Goal: Transaction & Acquisition: Purchase product/service

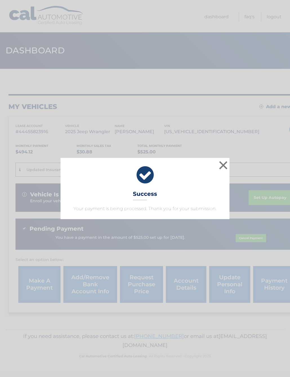
scroll to position [0, 5]
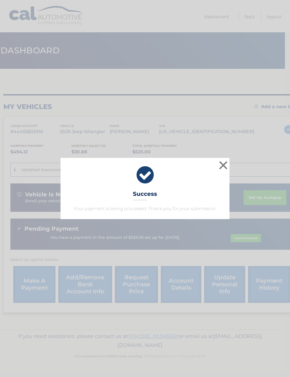
click at [225, 168] on button "×" at bounding box center [222, 165] width 11 height 11
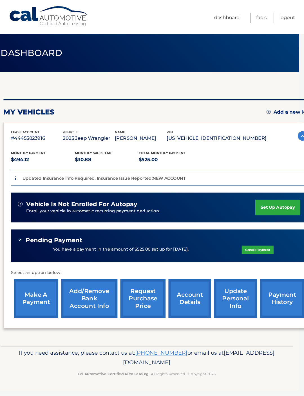
scroll to position [0, 0]
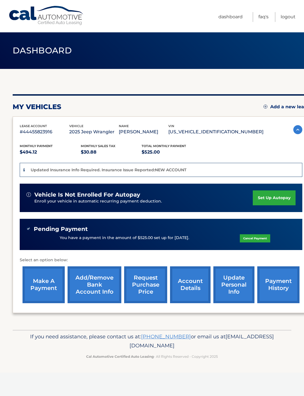
click at [43, 288] on link "make a payment" at bounding box center [43, 284] width 42 height 37
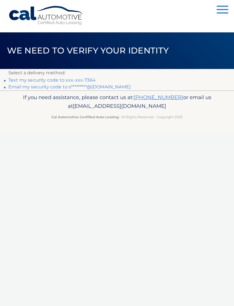
click at [47, 80] on link "Text my security code to xxx-xxx-7364" at bounding box center [51, 79] width 87 height 5
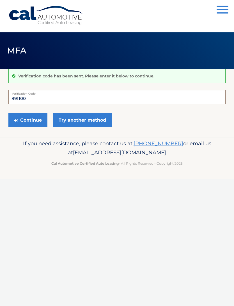
type input "891100"
click at [28, 120] on button "Continue" at bounding box center [27, 120] width 39 height 14
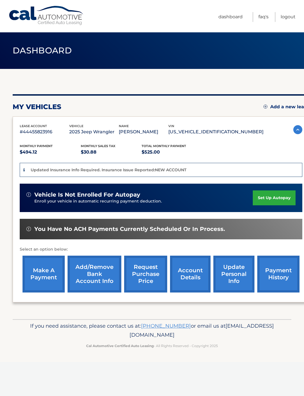
click at [47, 281] on link "make a payment" at bounding box center [43, 274] width 42 height 37
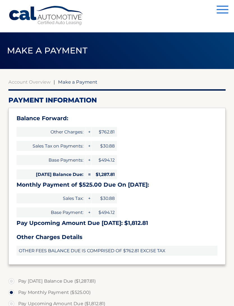
select select "YTZhZjMwNGItOGRiYy00ZTg2LTkxNTYtNTgwZGQ2YTUwNmRm"
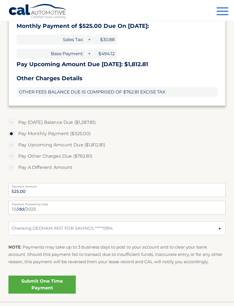
scroll to position [177, 0]
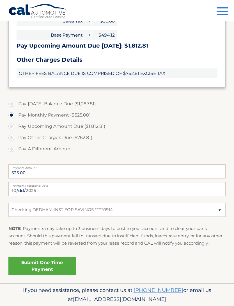
click at [48, 264] on link "Submit One Time Payment" at bounding box center [41, 266] width 67 height 18
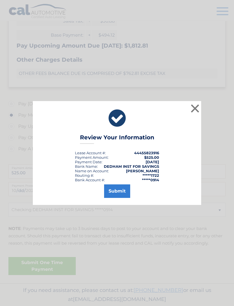
click at [124, 198] on button "Submit" at bounding box center [117, 190] width 26 height 13
